Goal: Task Accomplishment & Management: Use online tool/utility

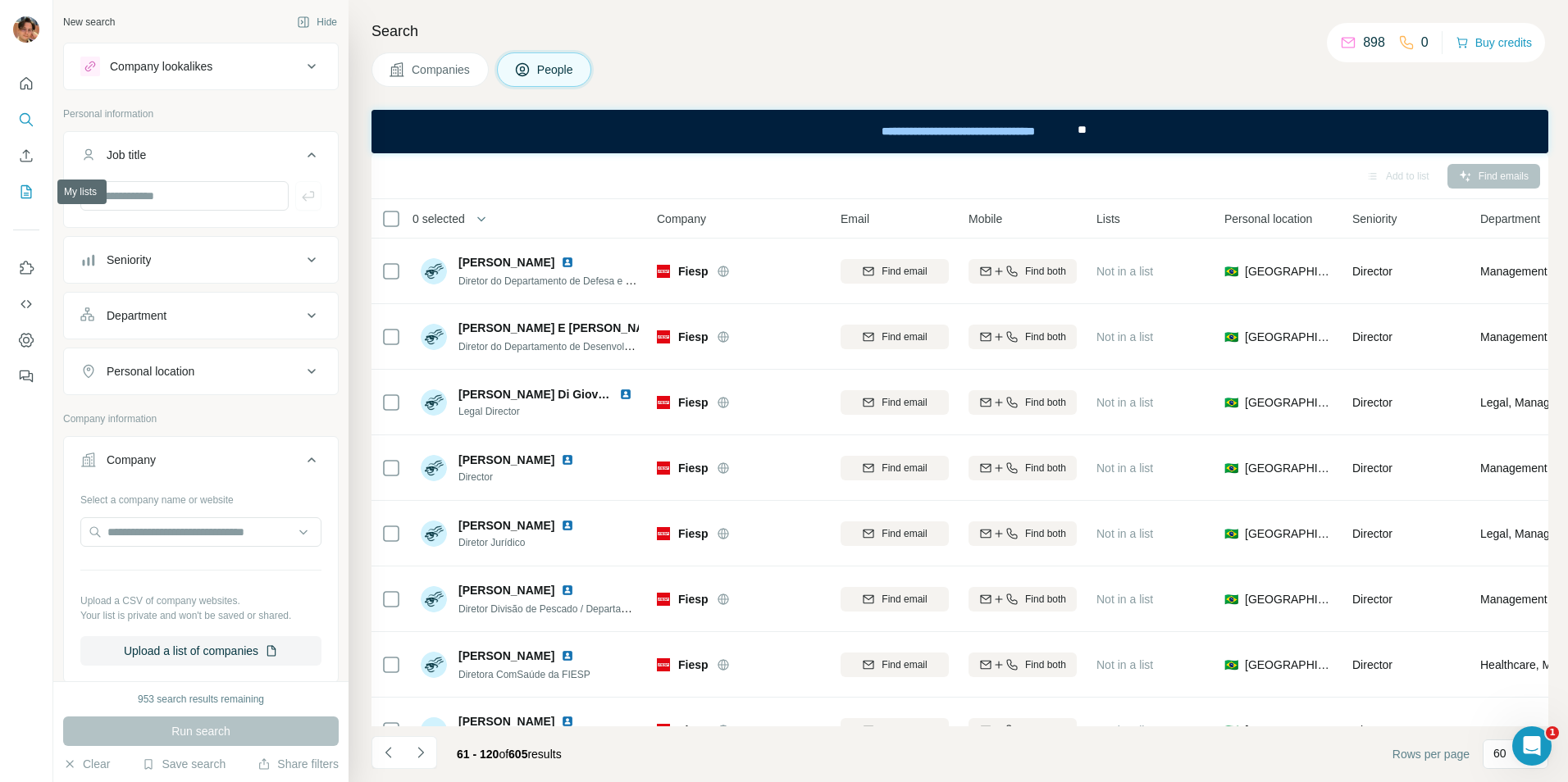
scroll to position [500, 0]
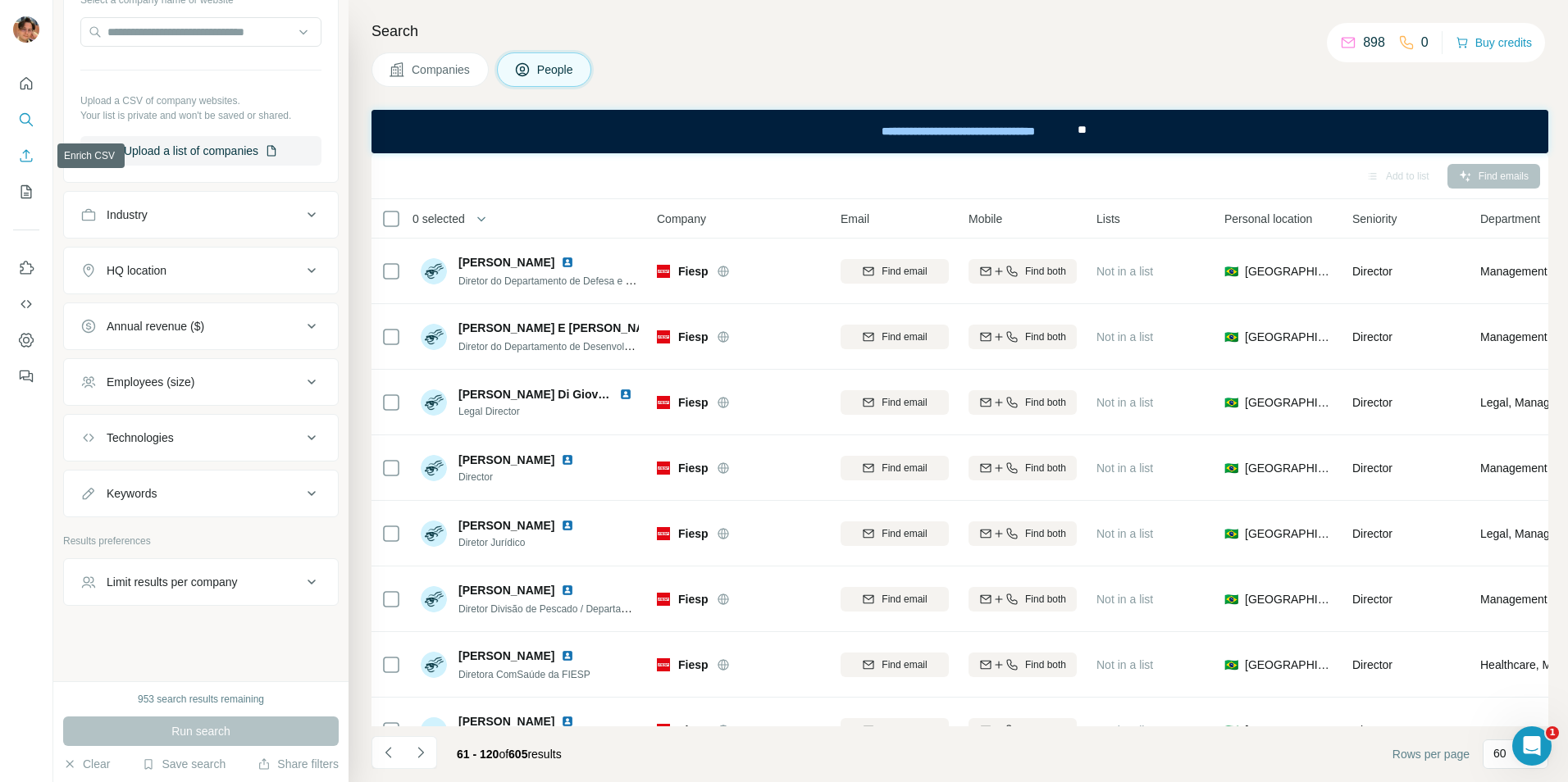
click at [19, 164] on button "Enrich CSV" at bounding box center [26, 156] width 26 height 30
click at [21, 155] on icon "Enrich CSV" at bounding box center [26, 156] width 17 height 17
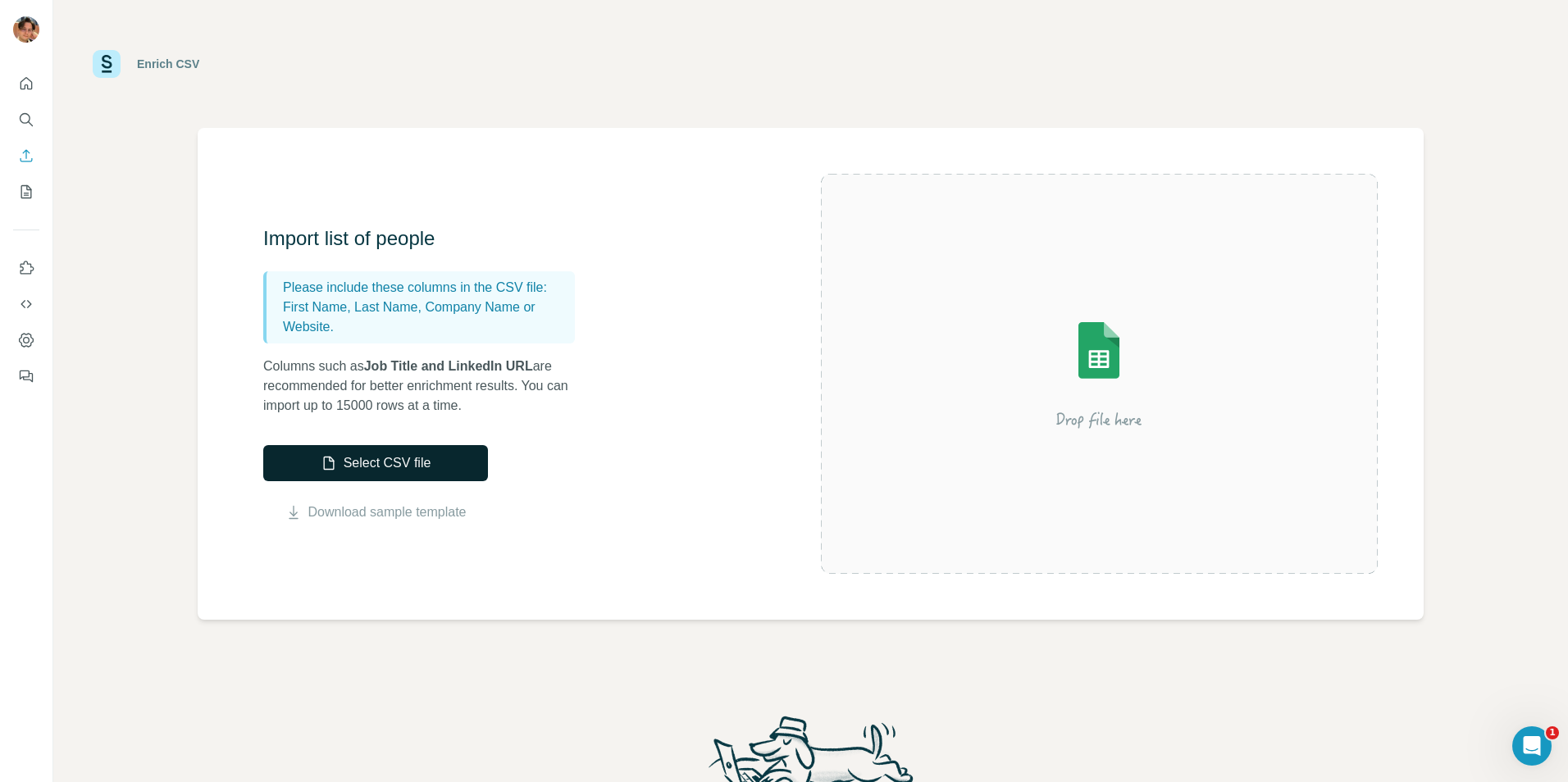
click at [391, 460] on button "Select CSV file" at bounding box center [376, 463] width 224 height 36
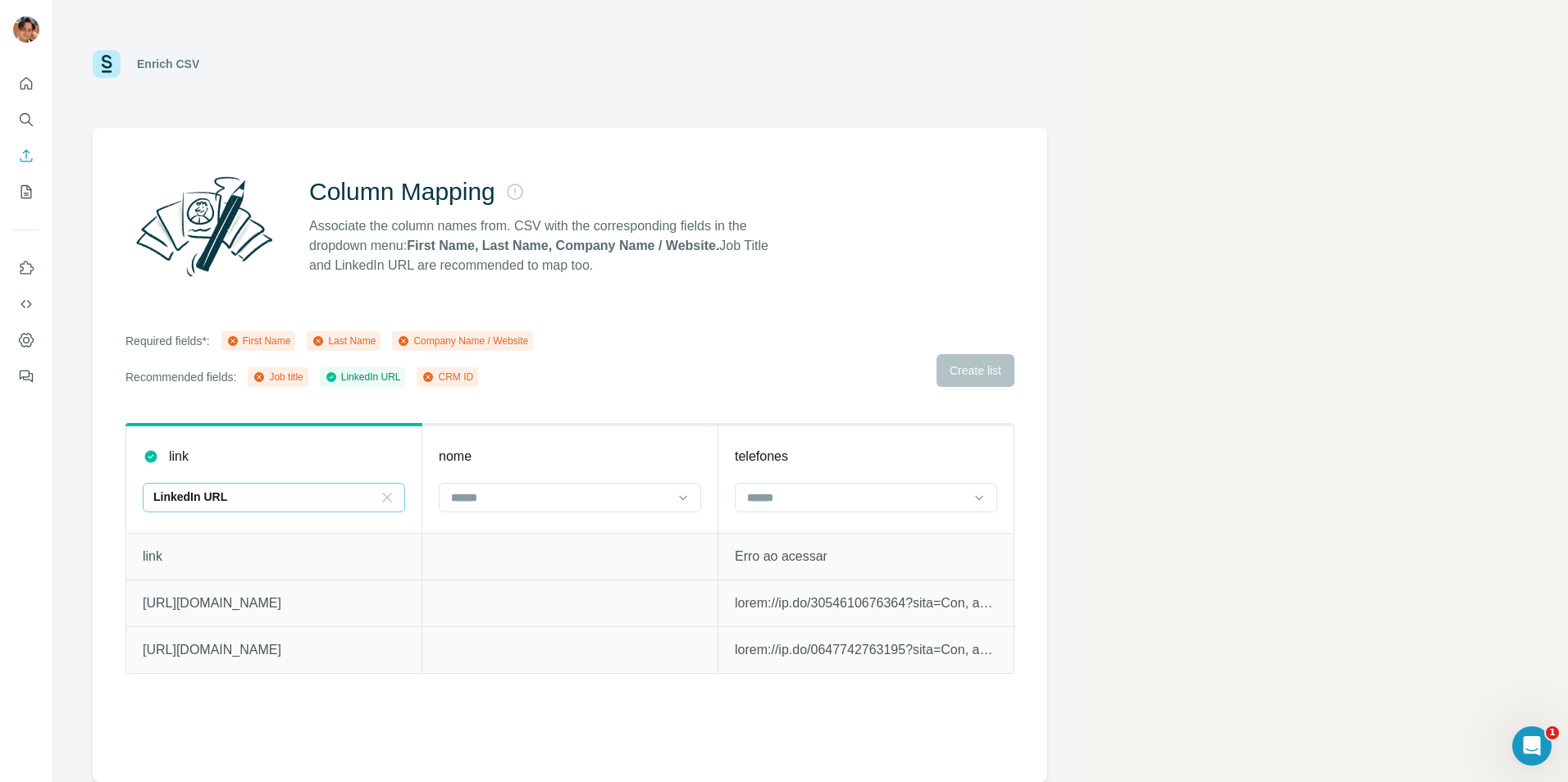
click at [392, 505] on icon at bounding box center [386, 498] width 17 height 17
click at [507, 505] on input at bounding box center [560, 498] width 221 height 18
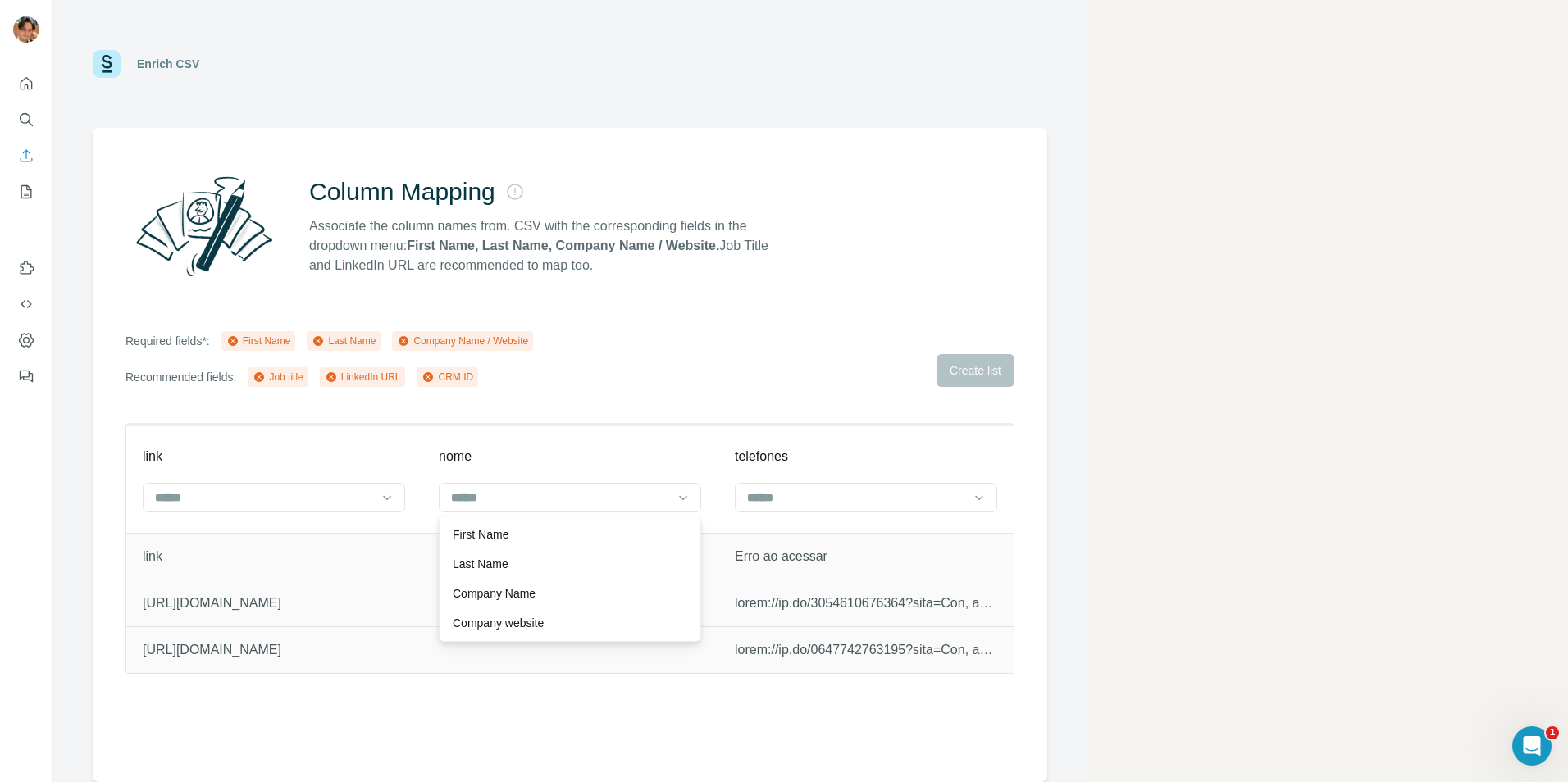
click at [507, 531] on p "First Name" at bounding box center [480, 534] width 56 height 17
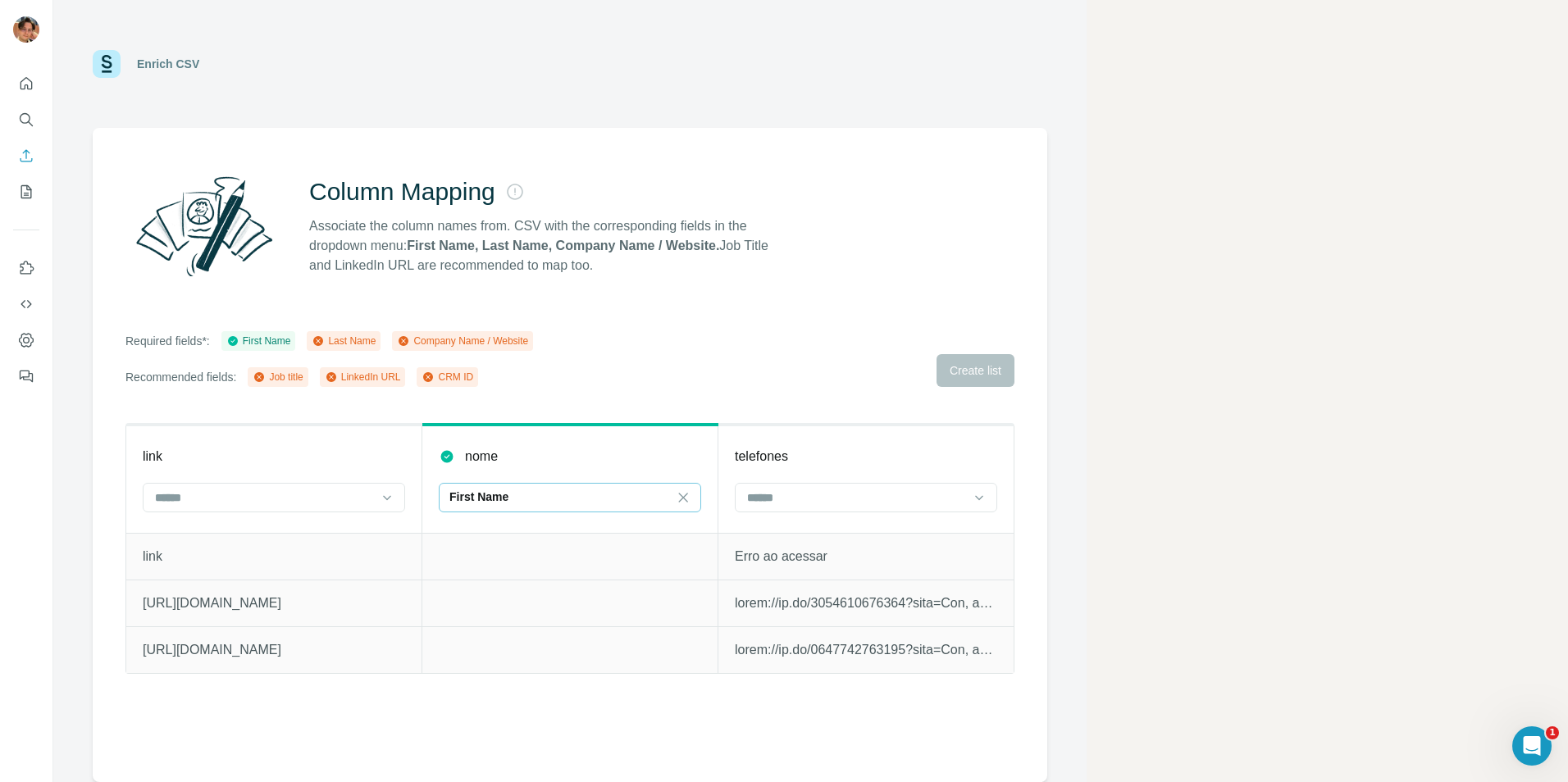
click at [516, 496] on div "First Name" at bounding box center [560, 497] width 221 height 17
click at [516, 496] on input at bounding box center [560, 498] width 221 height 18
click at [516, 495] on div "First Name" at bounding box center [560, 497] width 221 height 17
click at [516, 495] on input at bounding box center [560, 498] width 221 height 18
click at [985, 495] on icon at bounding box center [979, 498] width 17 height 17
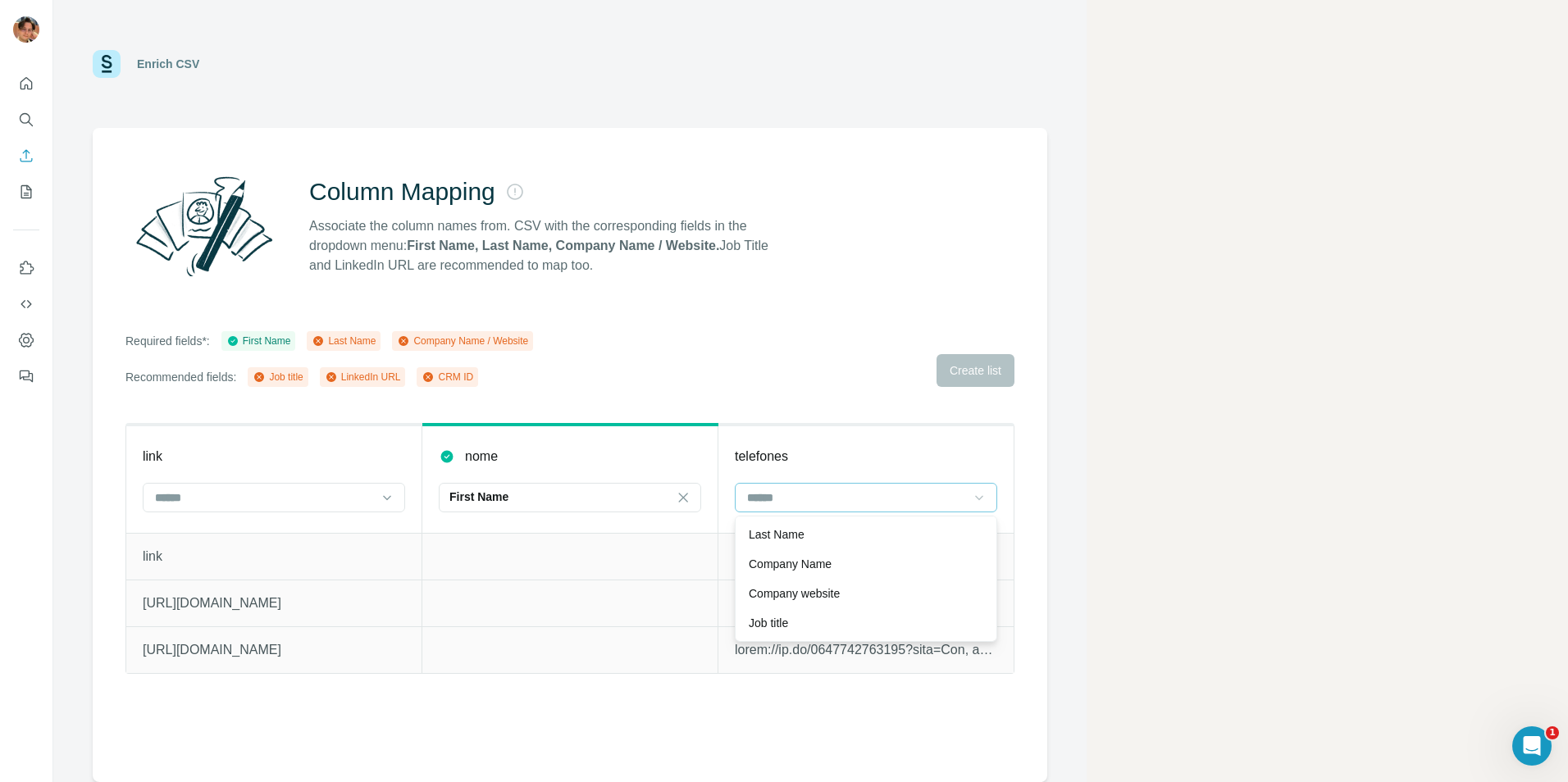
click at [985, 495] on icon at bounding box center [979, 498] width 17 height 17
drag, startPoint x: 365, startPoint y: 337, endPoint x: 436, endPoint y: 338, distance: 71.0
click at [369, 338] on div "Last Name" at bounding box center [344, 341] width 64 height 15
click at [470, 336] on div "Company Name / Website" at bounding box center [462, 341] width 131 height 15
click at [473, 376] on div "CRM ID" at bounding box center [446, 377] width 51 height 15
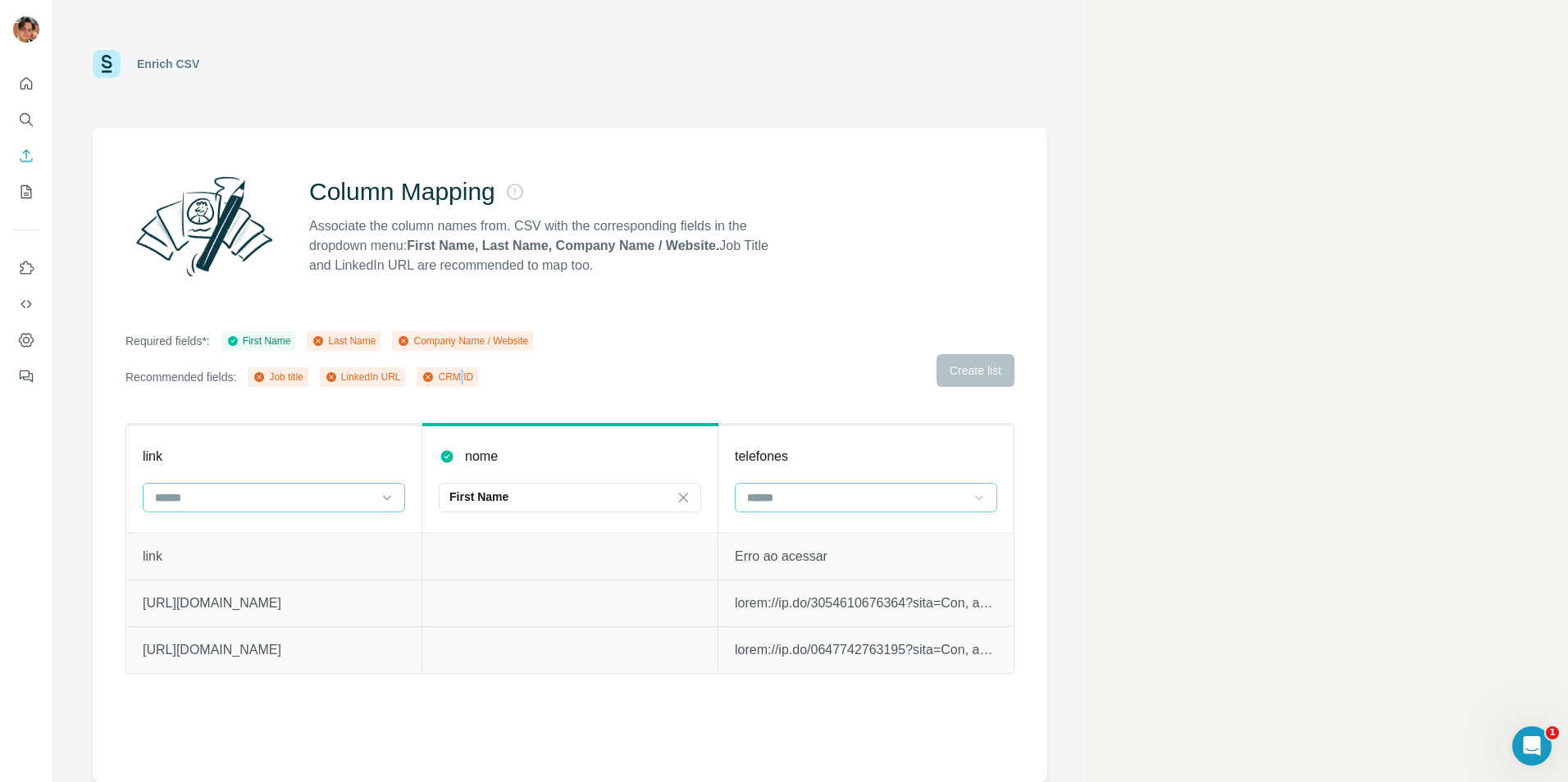
click at [328, 495] on input at bounding box center [264, 498] width 221 height 18
click at [265, 624] on div "Job title" at bounding box center [274, 623] width 235 height 17
click at [392, 499] on icon at bounding box center [386, 498] width 17 height 17
click at [579, 318] on div "Column Mapping Associate the column names from. CSV with the corresponding fiel…" at bounding box center [570, 455] width 955 height 654
drag, startPoint x: 338, startPoint y: 607, endPoint x: 479, endPoint y: 607, distance: 141.0
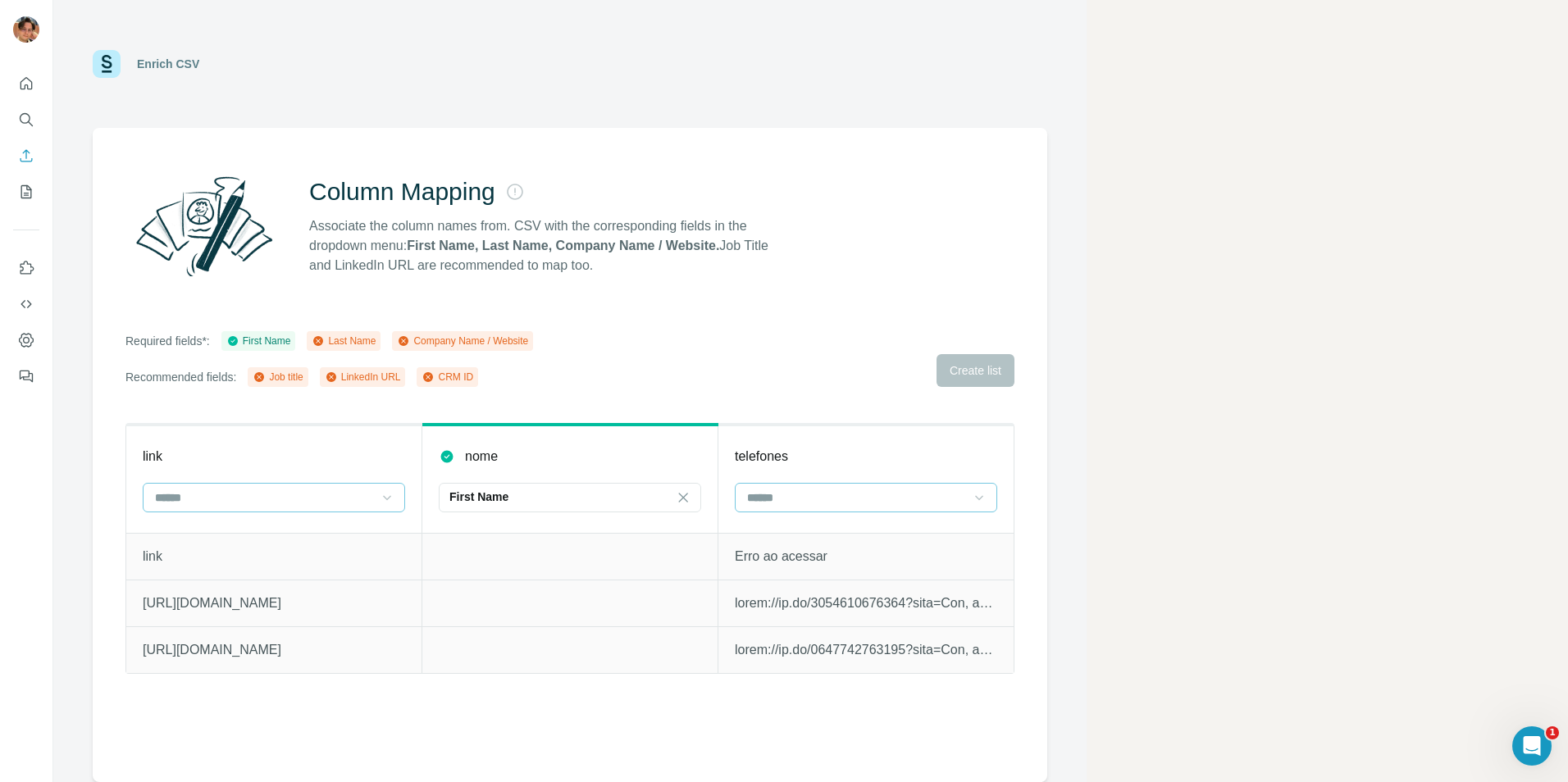
click at [479, 607] on tr "[URL][DOMAIN_NAME]" at bounding box center [570, 603] width 888 height 47
